Goal: Information Seeking & Learning: Learn about a topic

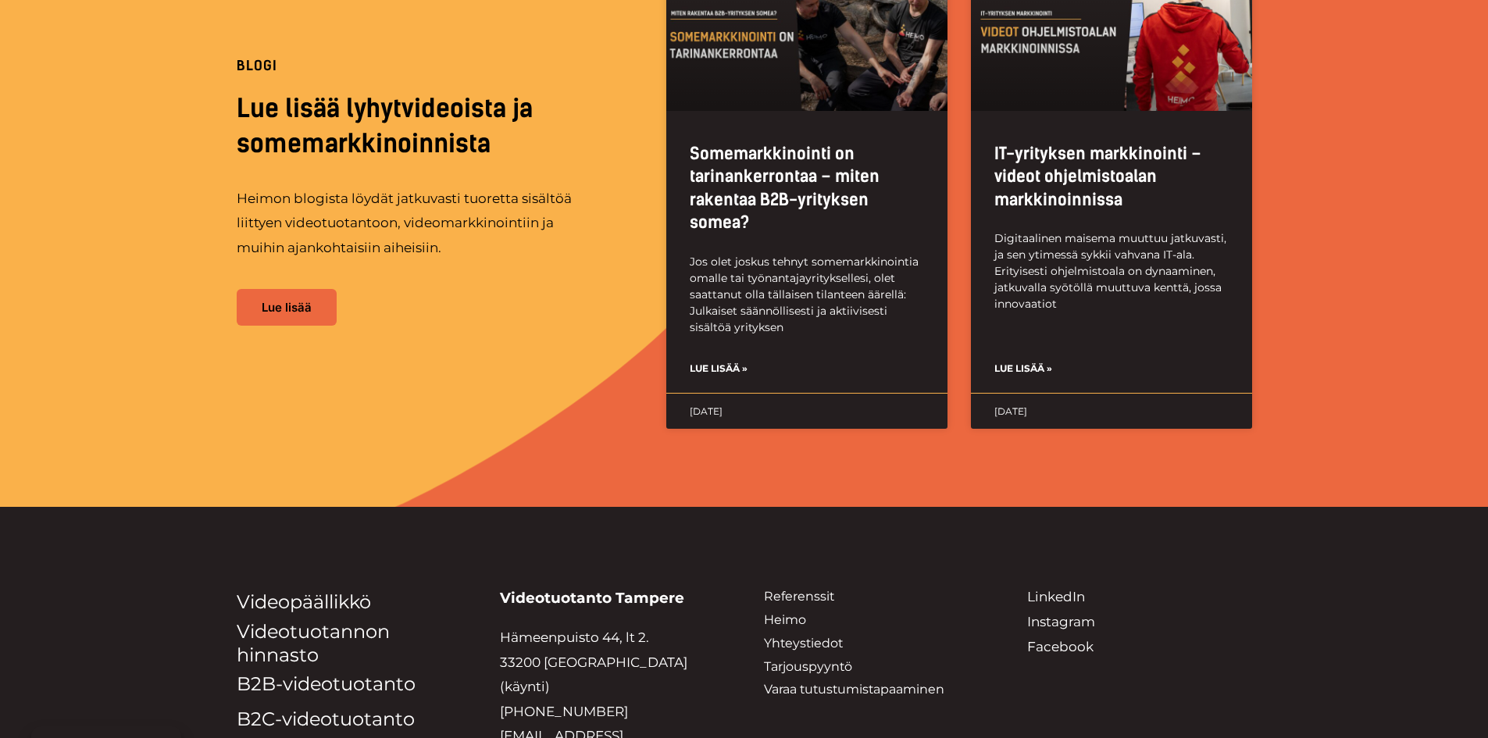
scroll to position [3509, 0]
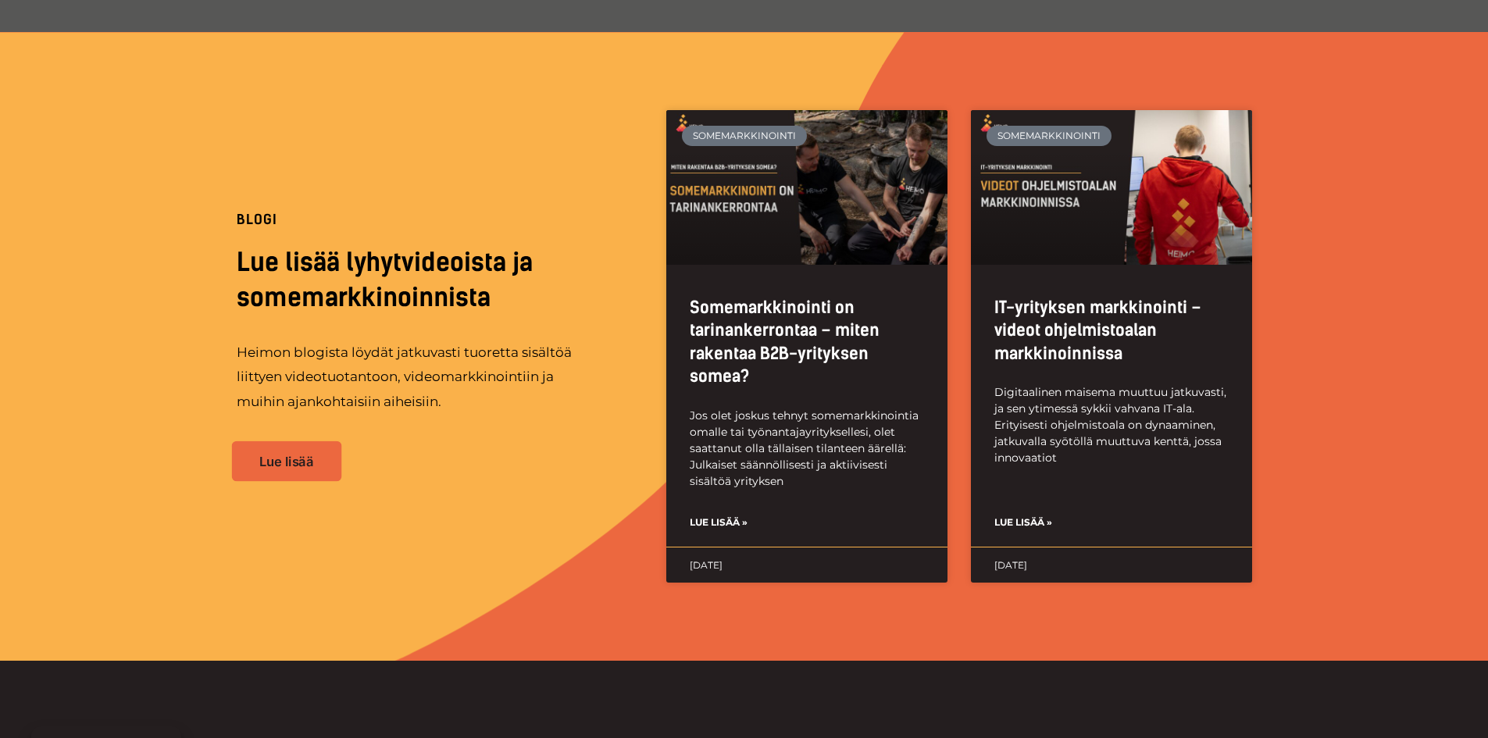
click at [265, 455] on span "Lue lisää" at bounding box center [286, 461] width 55 height 13
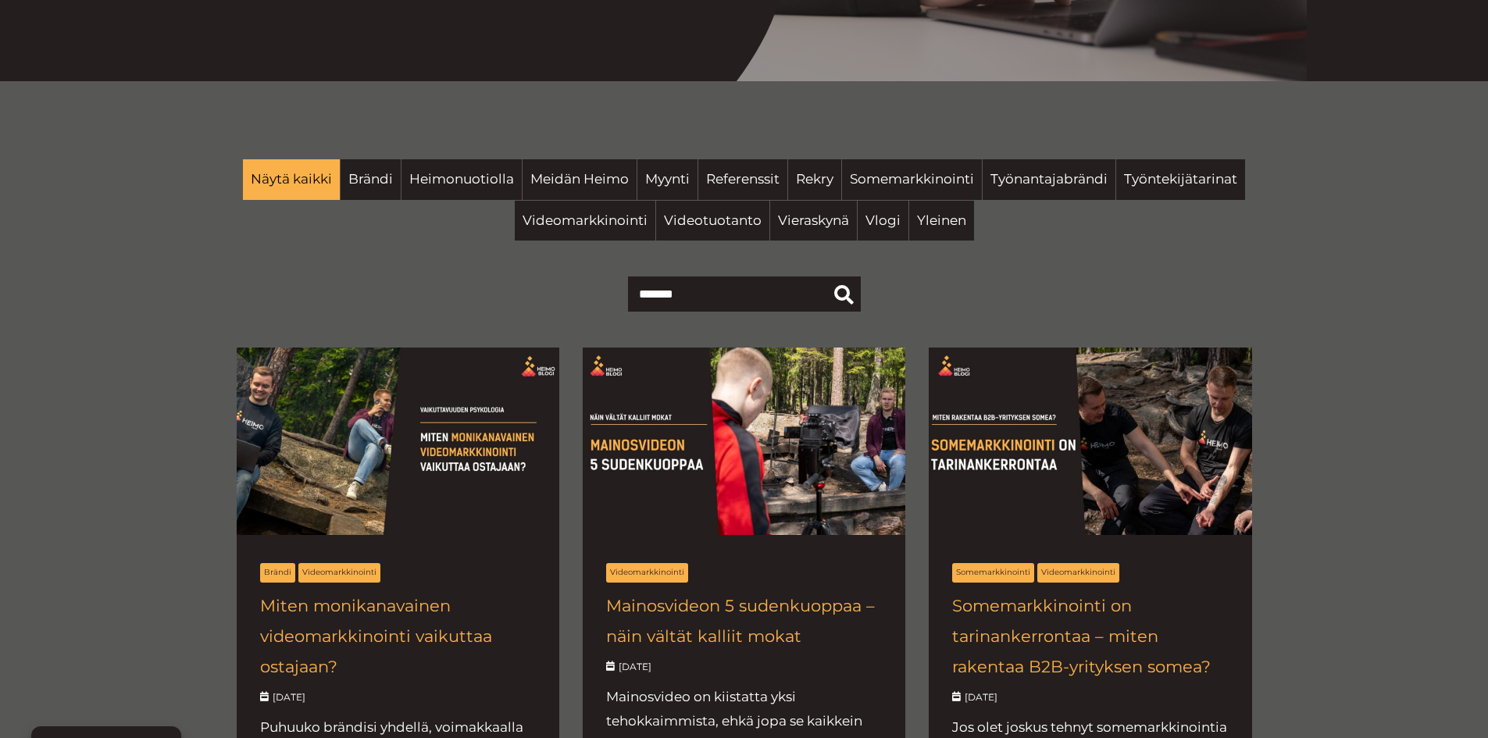
scroll to position [391, 0]
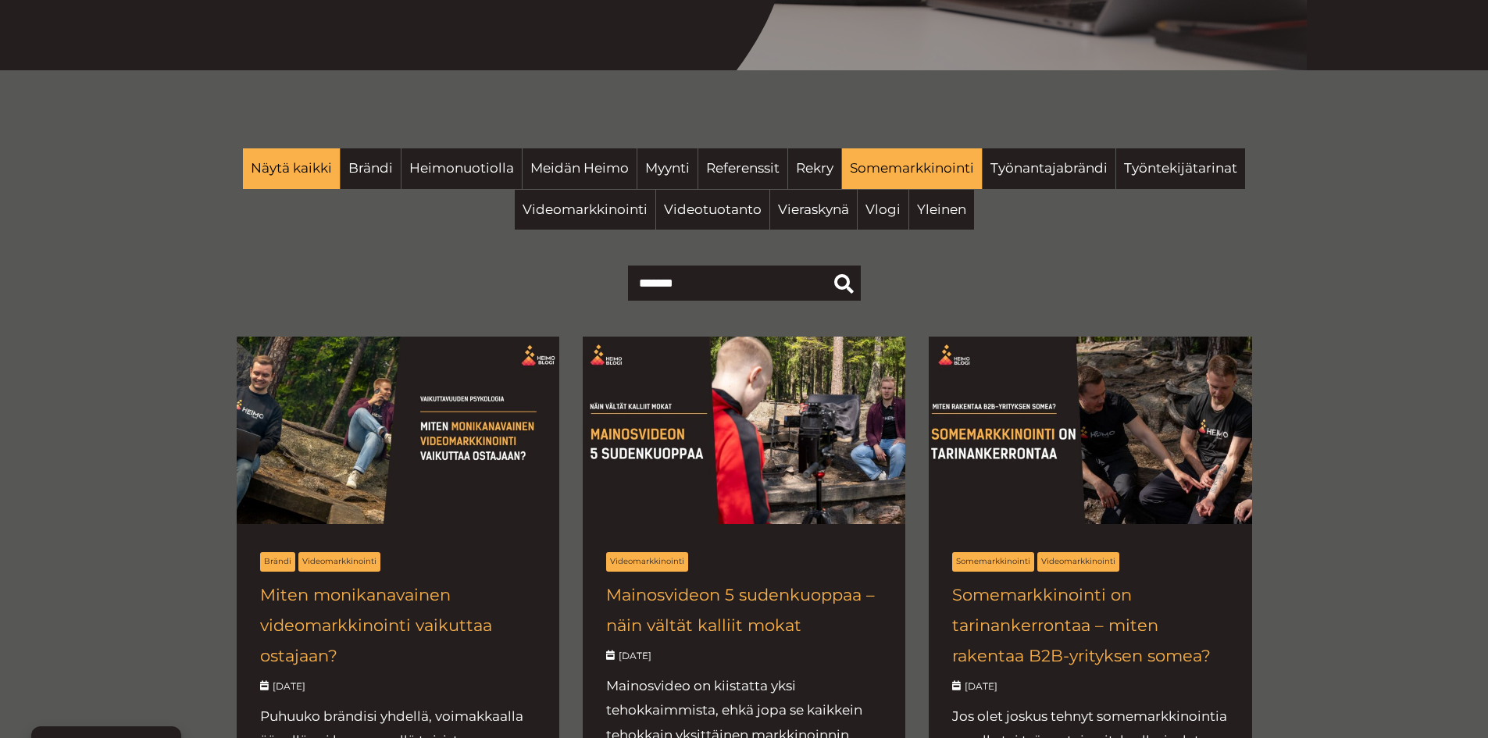
click at [916, 177] on span "Somemarkkinointi" at bounding box center [912, 168] width 124 height 25
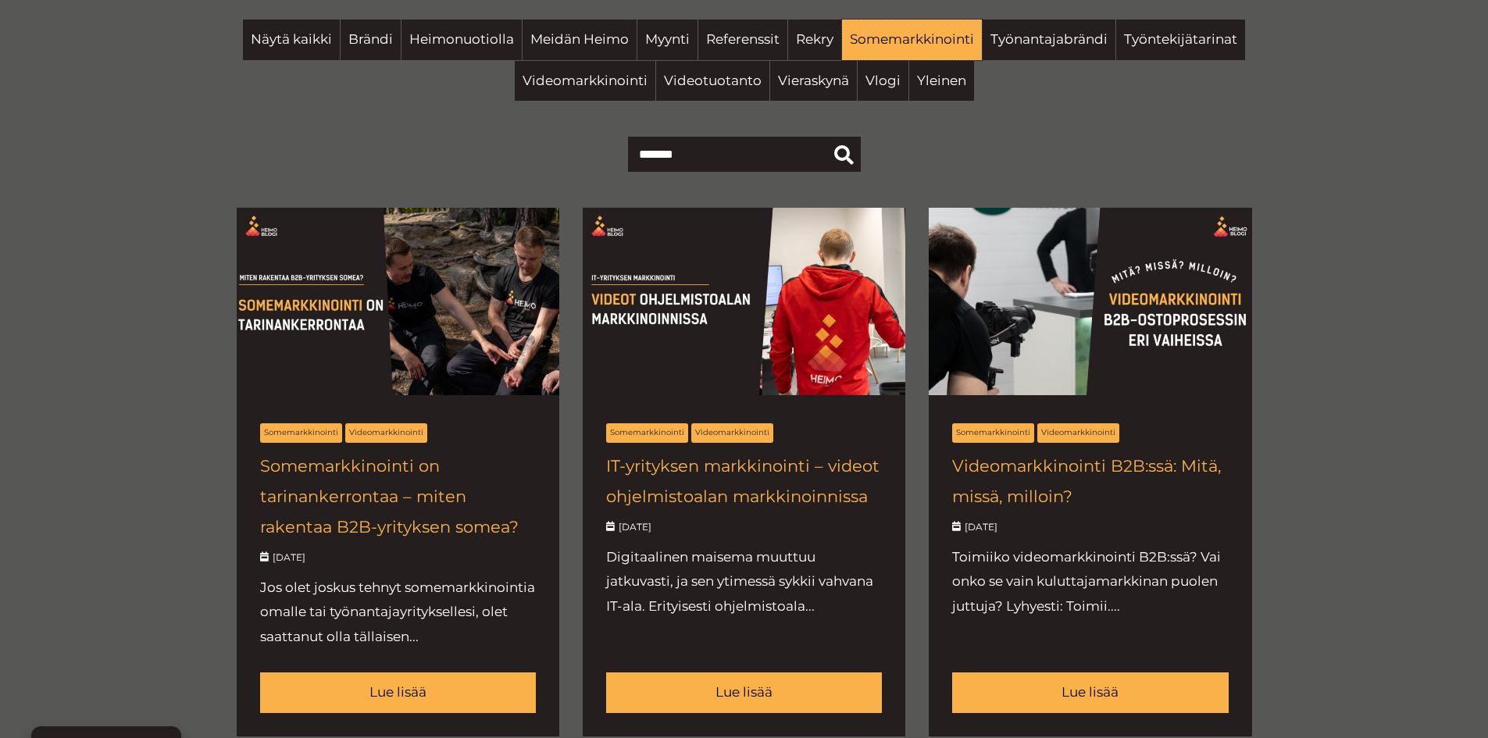
scroll to position [547, 0]
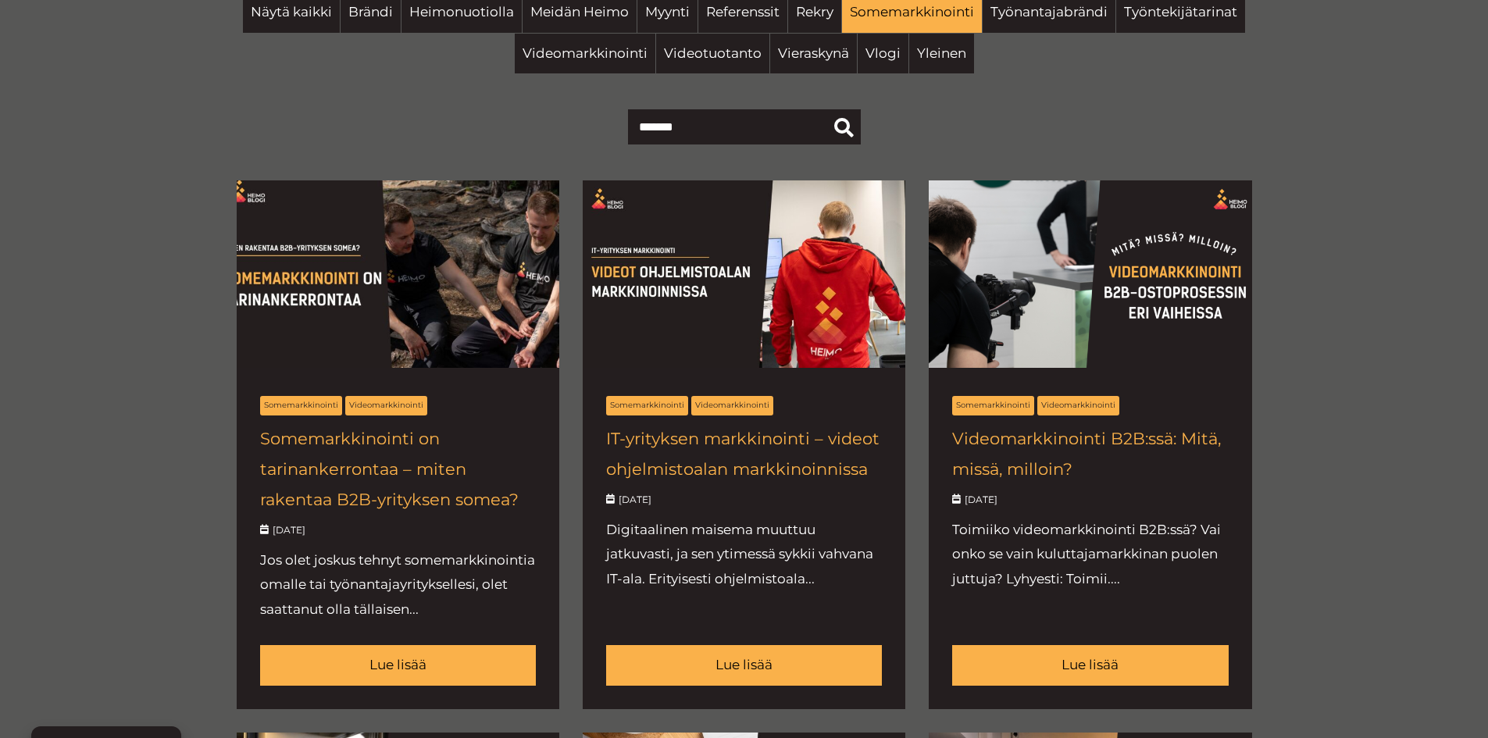
click at [361, 466] on link at bounding box center [398, 444] width 323 height 529
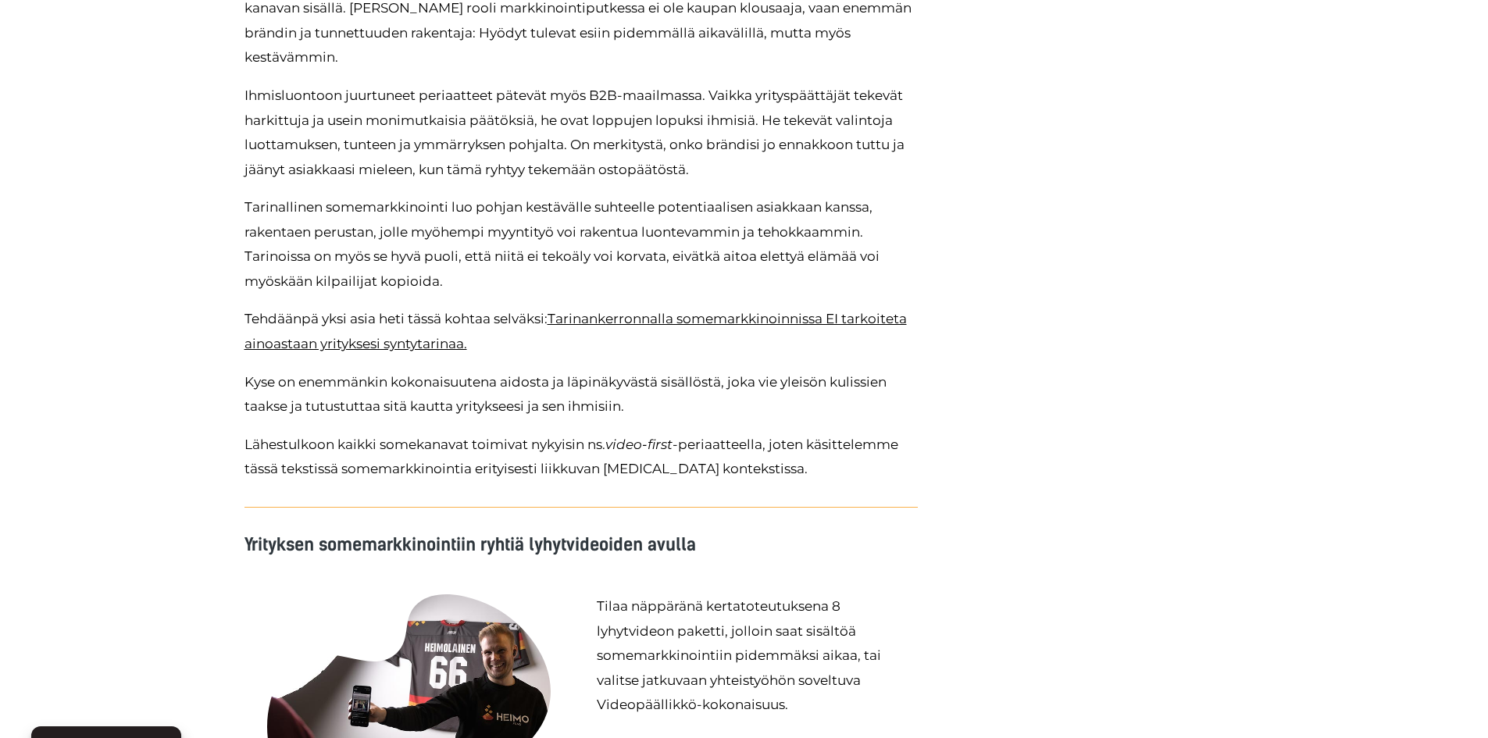
scroll to position [1875, 0]
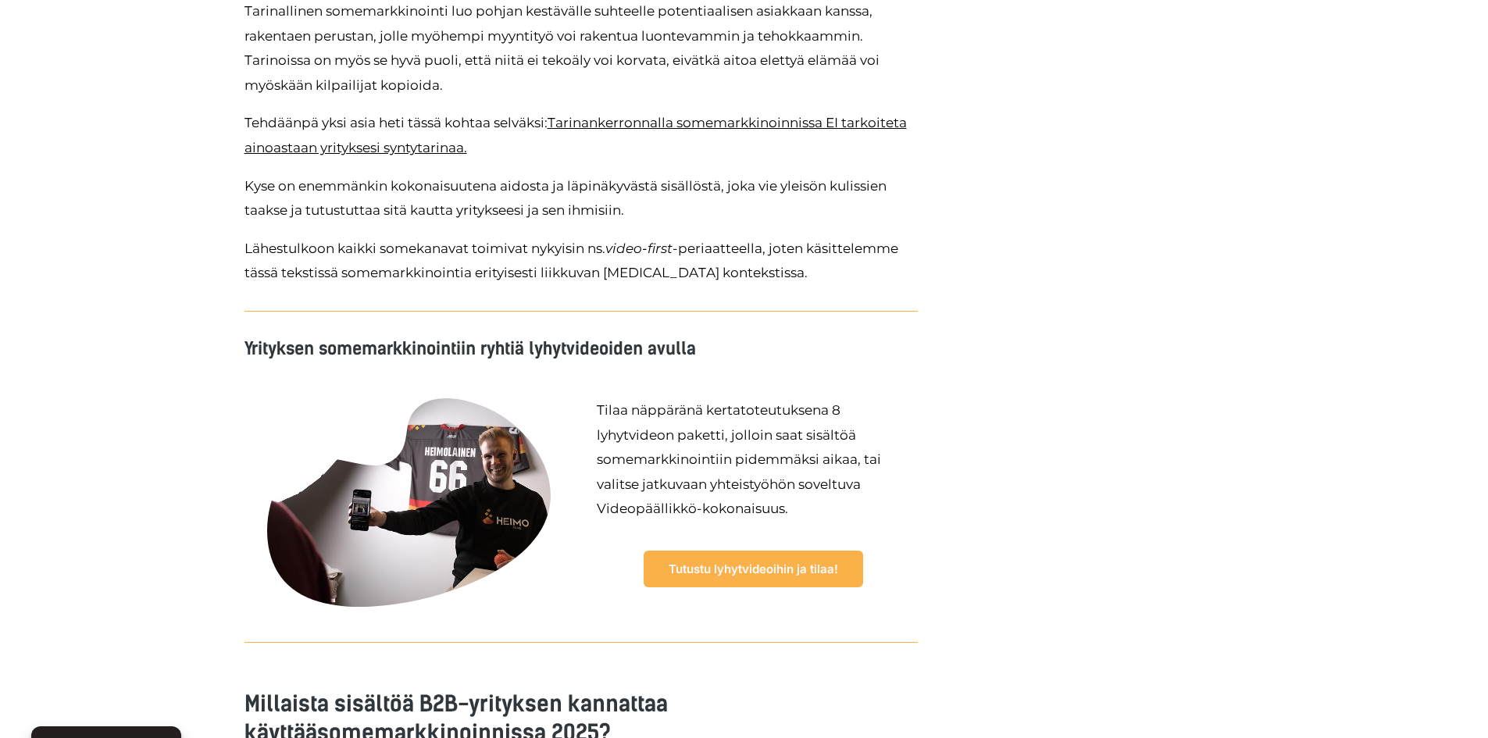
click at [827, 563] on span "Tutustu lyhytvideoihin ja tilaa!" at bounding box center [754, 569] width 170 height 12
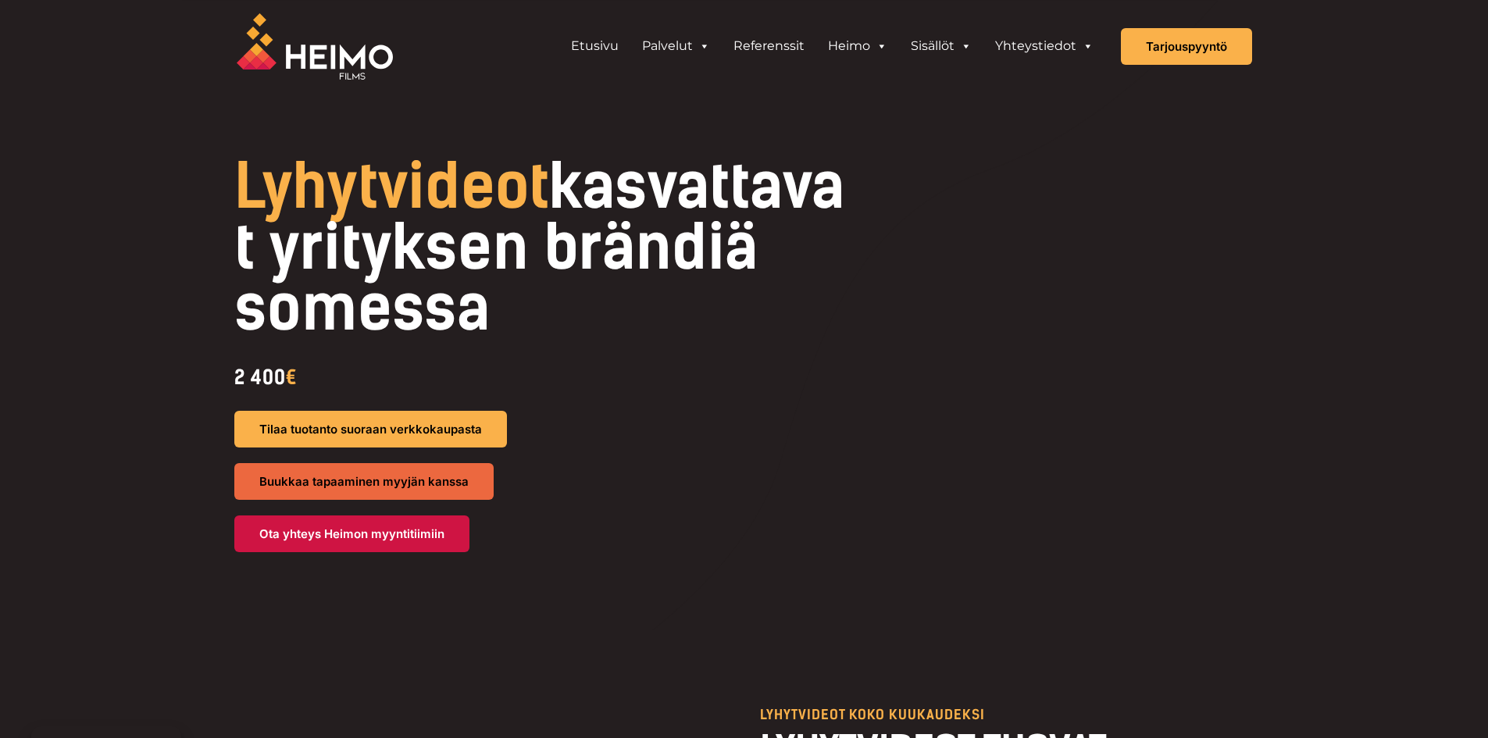
drag, startPoint x: 722, startPoint y: 327, endPoint x: 252, endPoint y: 173, distance: 494.8
click at [252, 173] on h1 "Lyhytvideot kasvattavat yrityksen brändiä somessa" at bounding box center [542, 247] width 616 height 183
click at [470, 367] on div "2 400 €" at bounding box center [542, 377] width 616 height 36
click at [259, 55] on img at bounding box center [315, 46] width 156 height 66
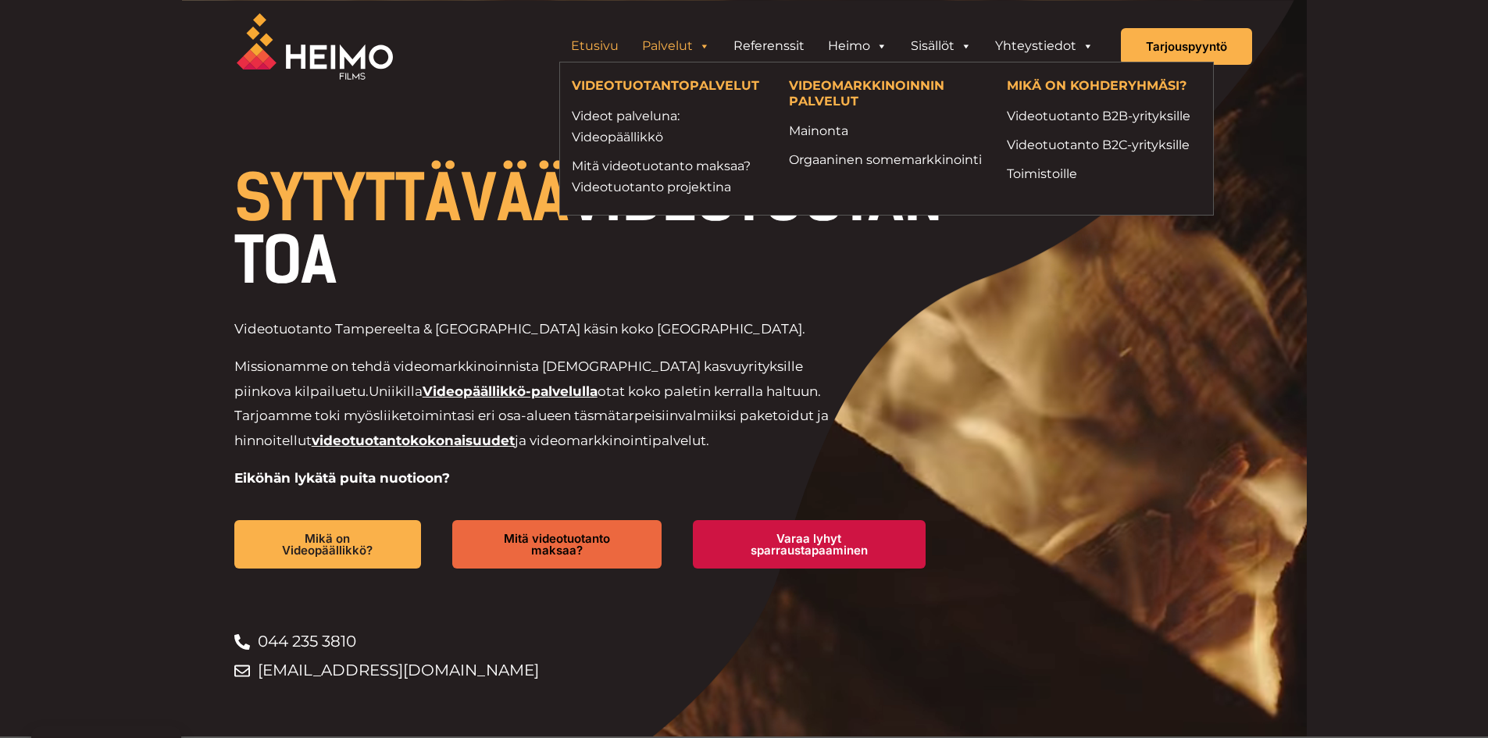
click at [351, 77] on img at bounding box center [315, 46] width 156 height 66
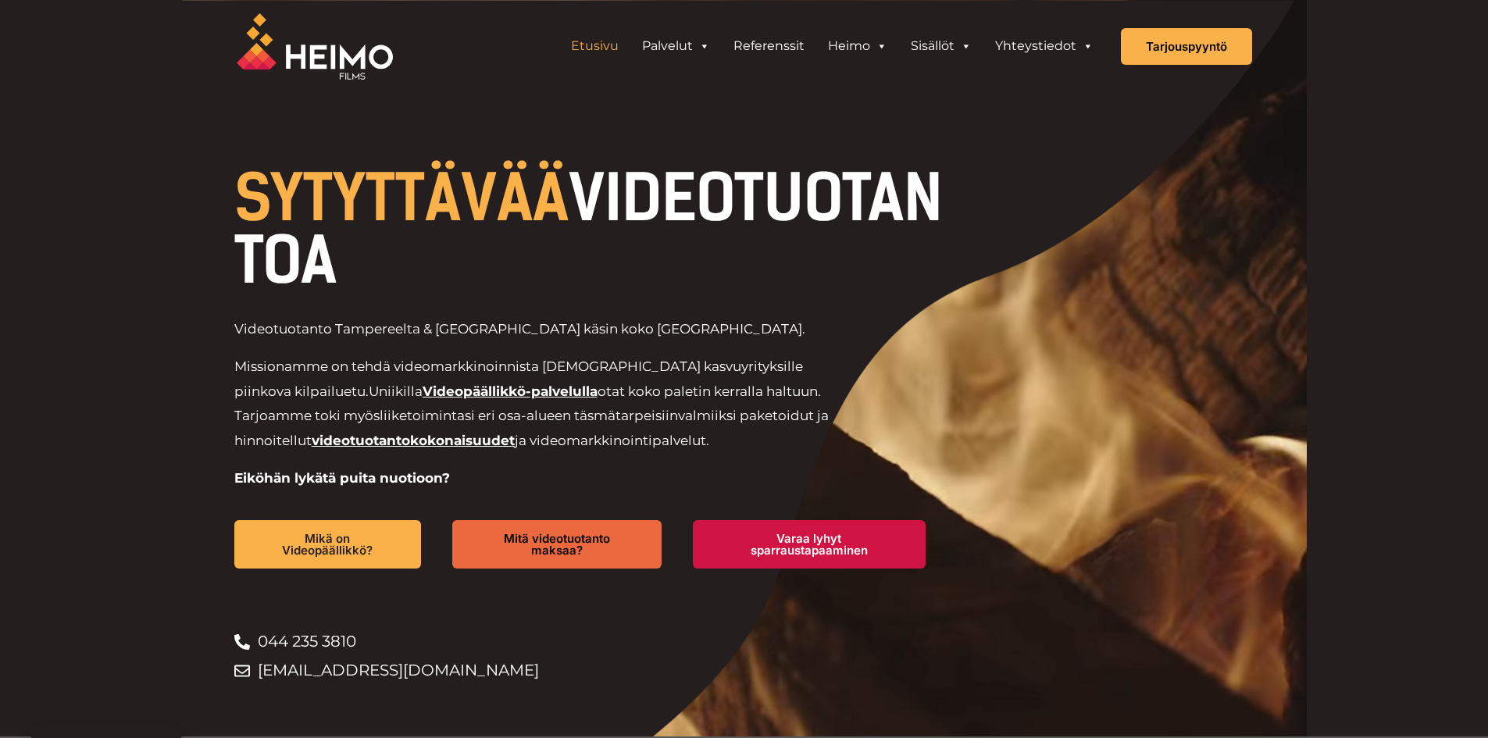
click at [317, 55] on img at bounding box center [315, 46] width 156 height 66
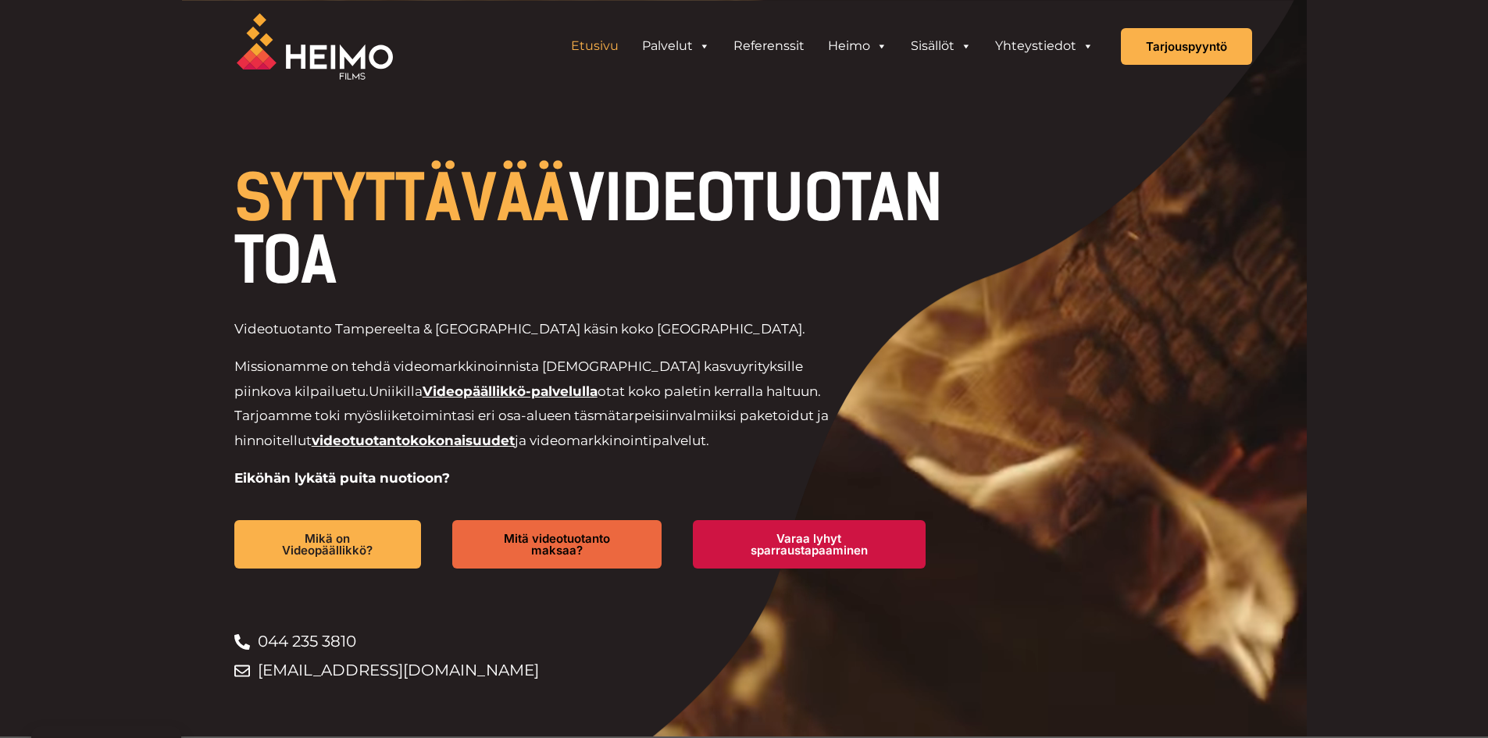
click at [345, 53] on img at bounding box center [315, 46] width 156 height 66
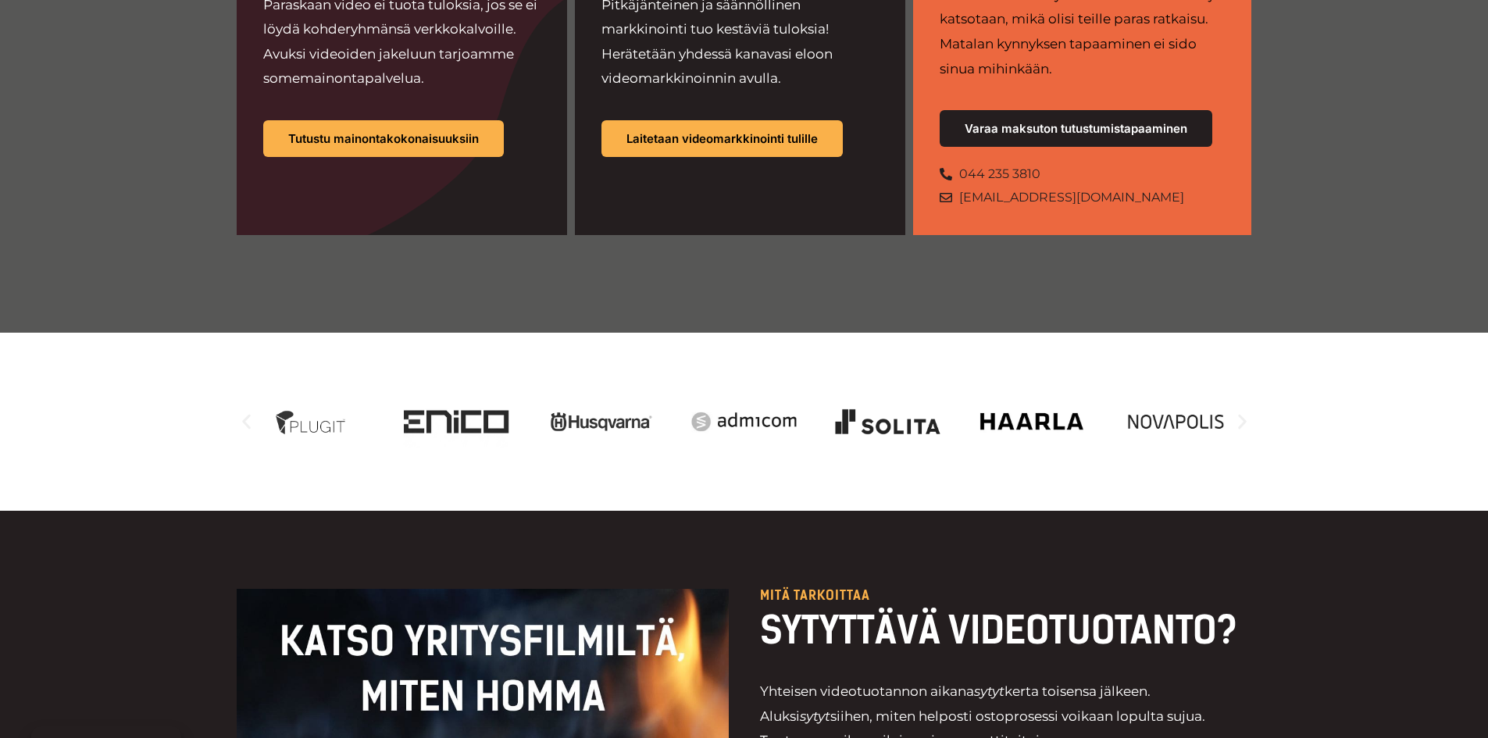
scroll to position [1328, 0]
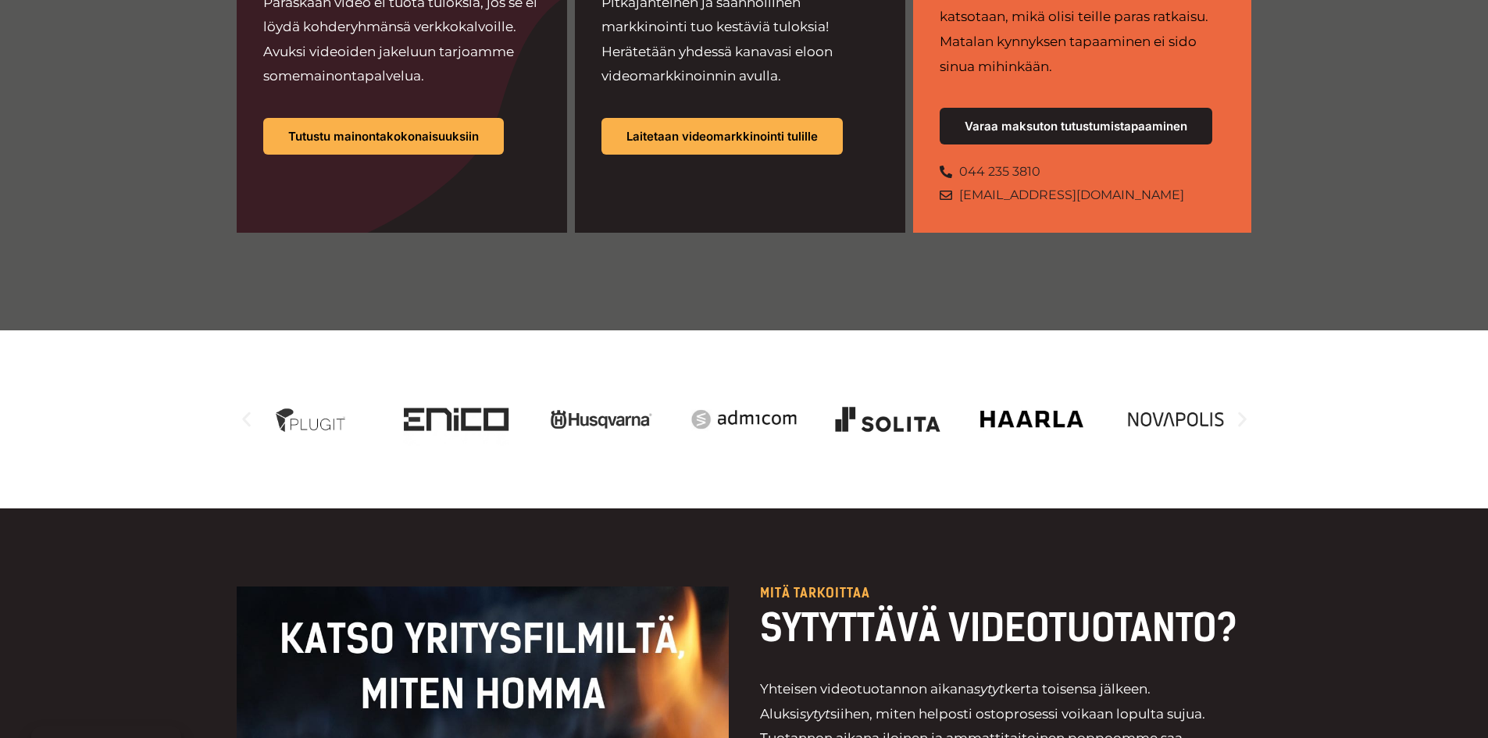
click at [1239, 410] on icon "Seuraava dia" at bounding box center [1243, 420] width 20 height 20
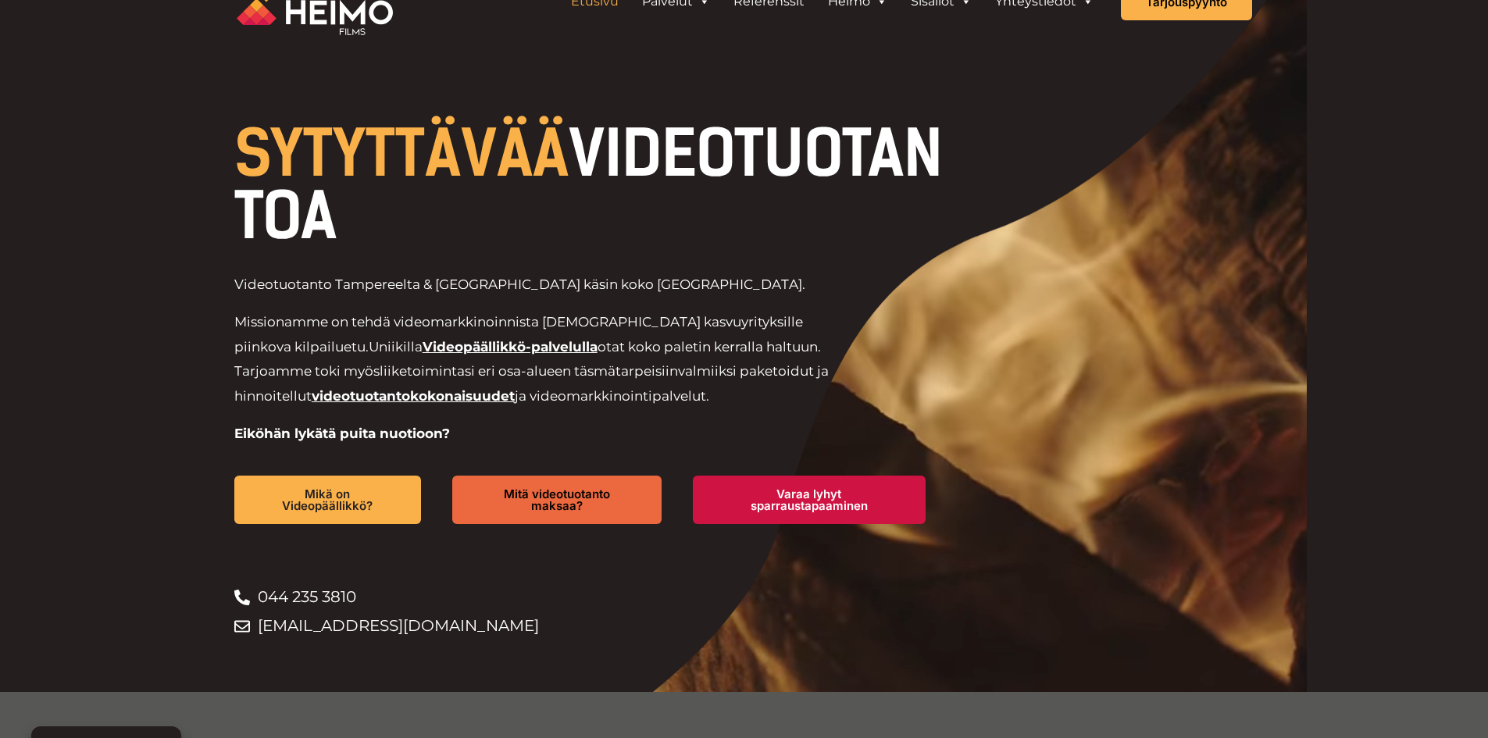
scroll to position [0, 0]
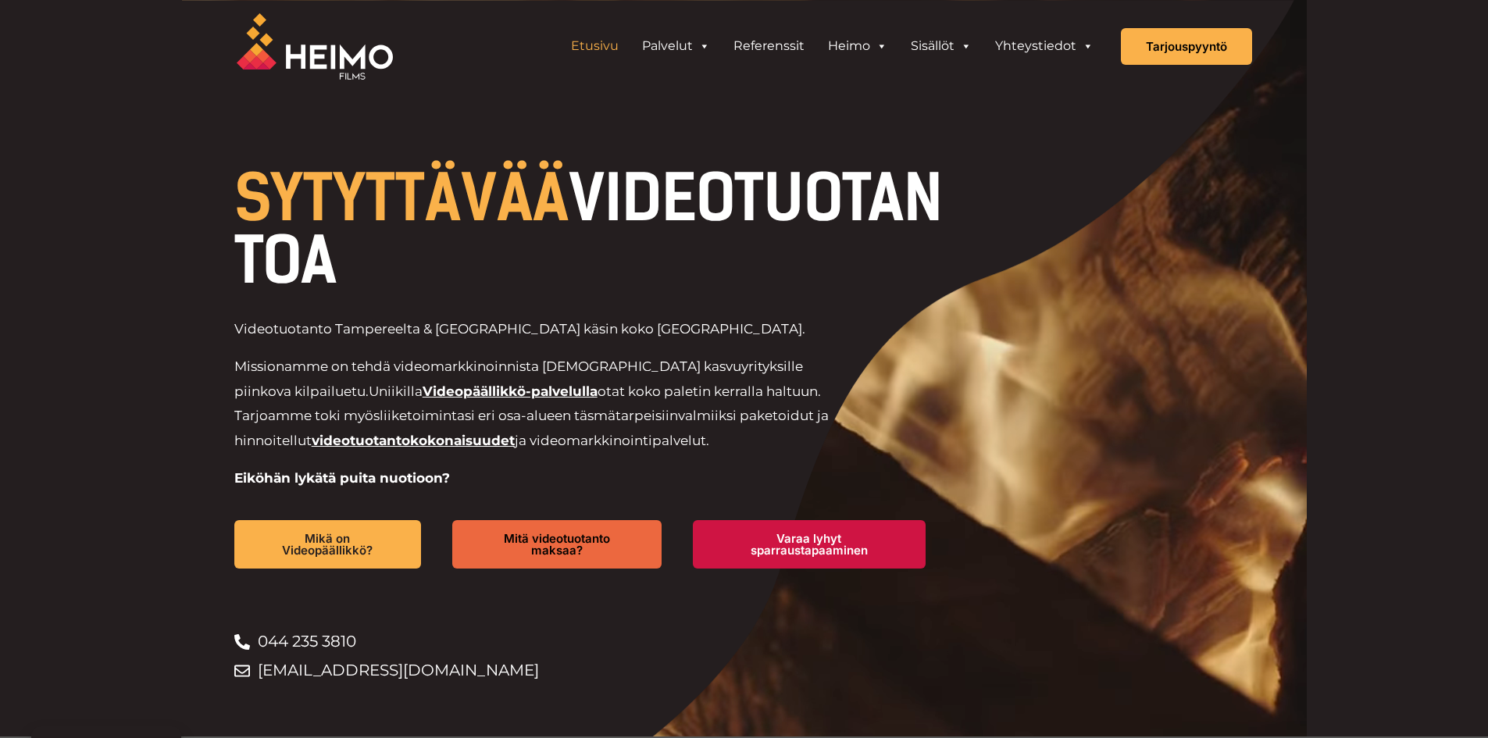
click at [343, 62] on img at bounding box center [315, 46] width 156 height 66
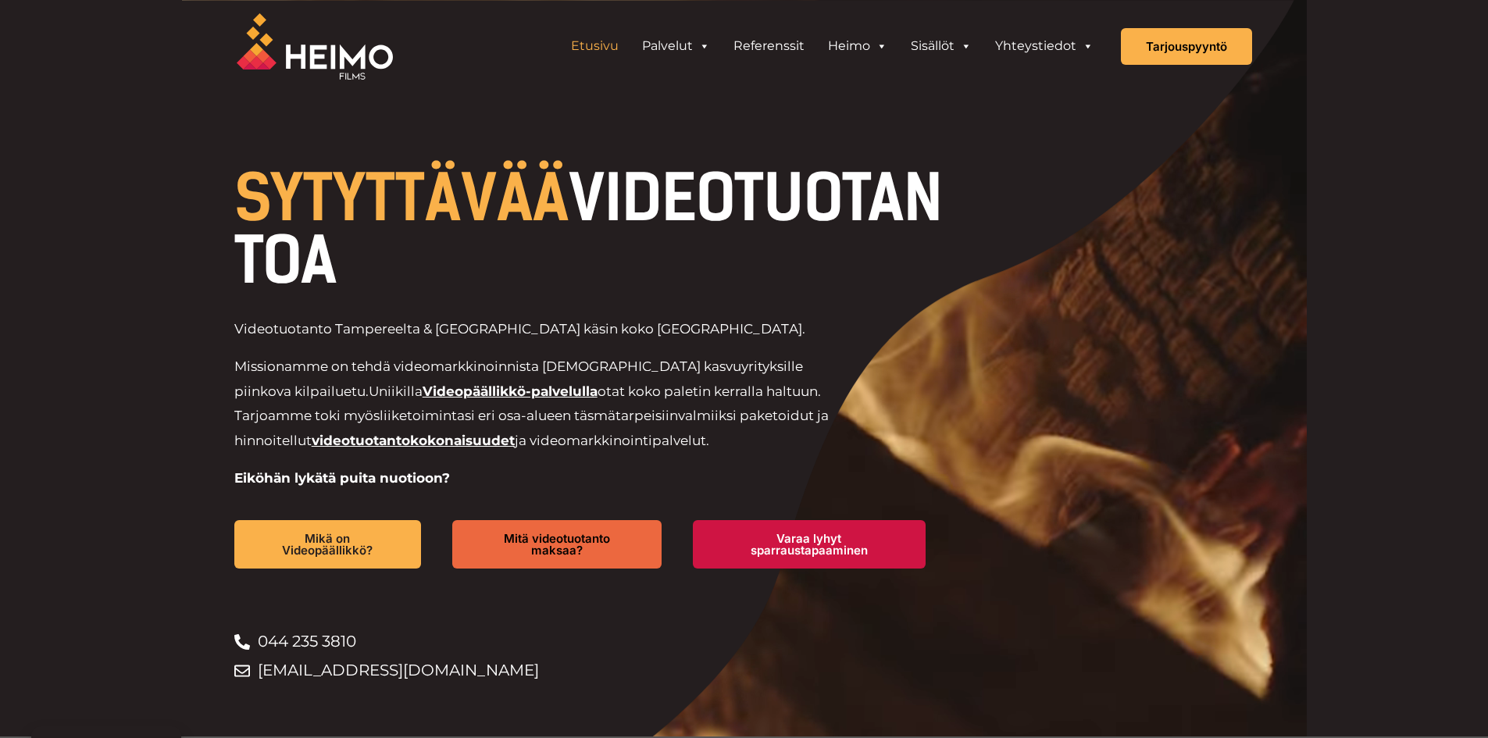
click at [1354, 64] on div "Etusivu Palvelut VIDEOTUOTANTOPALVELUT Videot palveluna: Videopäällikkö Mitä vi…" at bounding box center [744, 46] width 1488 height 93
